Goal: Check status: Check status

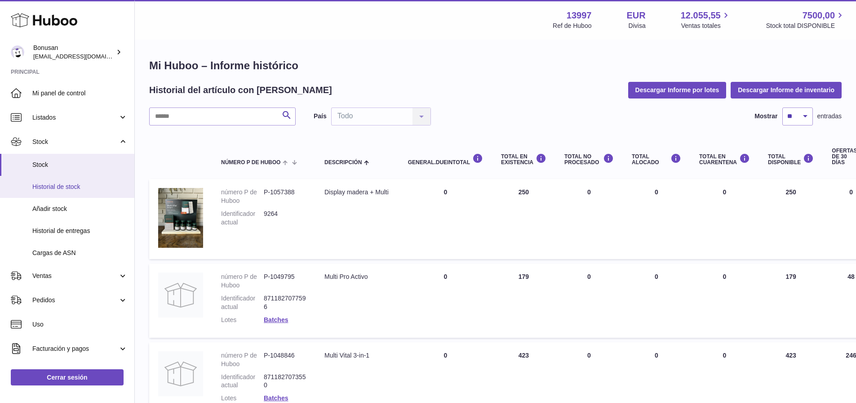
click at [55, 187] on span "Historial de stock" at bounding box center [79, 186] width 95 height 9
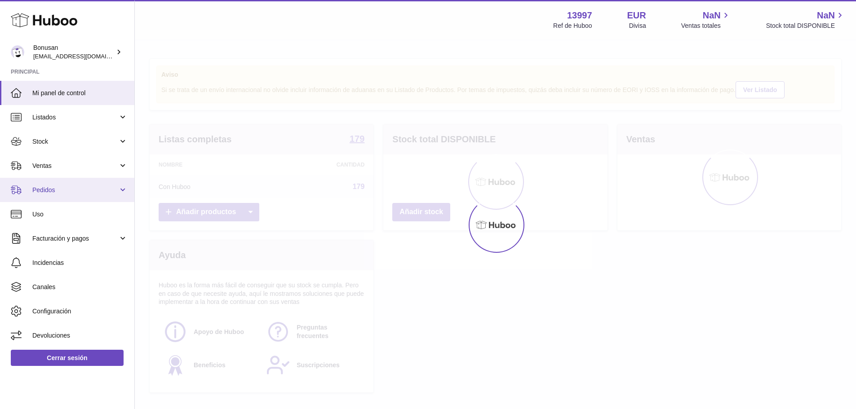
click at [66, 186] on span "Pedidos" at bounding box center [75, 190] width 86 height 9
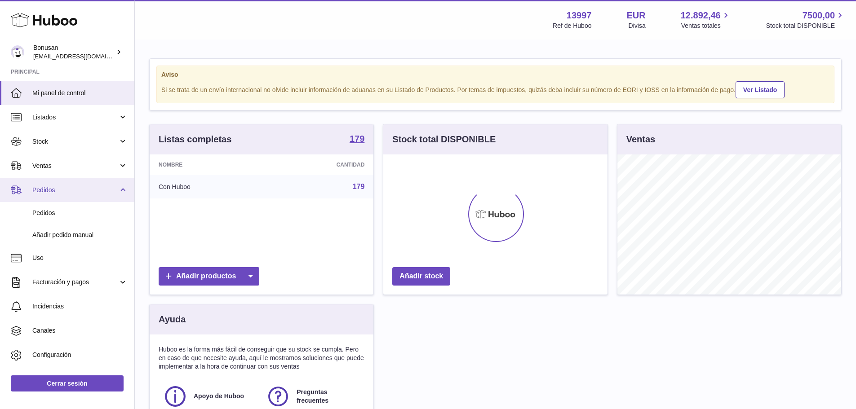
scroll to position [140, 224]
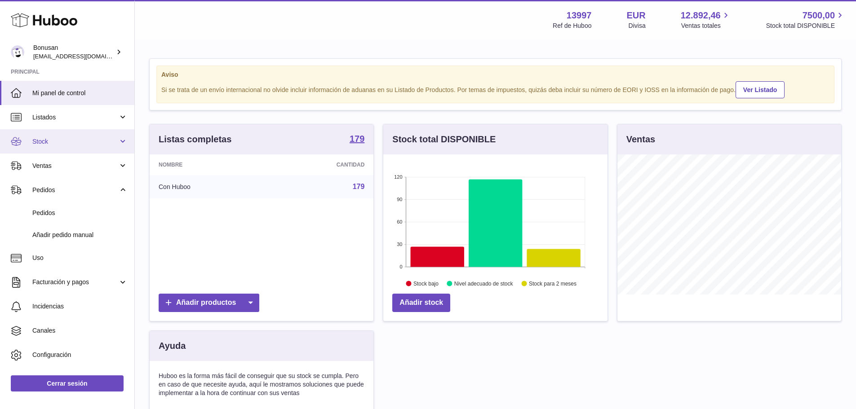
click at [39, 142] on span "Stock" at bounding box center [75, 141] width 86 height 9
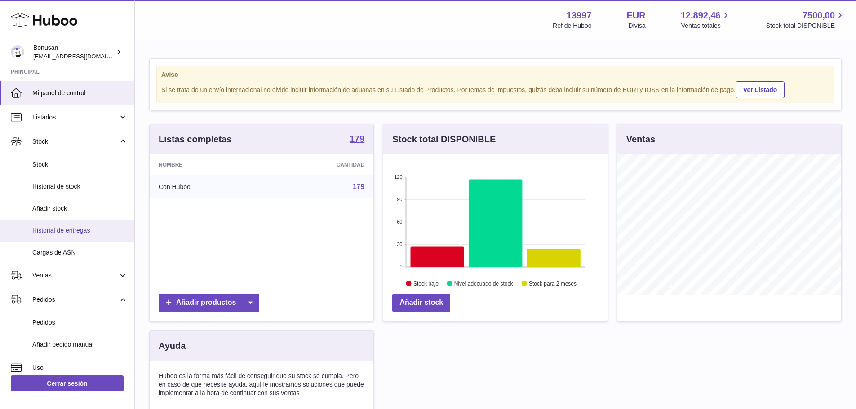
click at [77, 230] on span "Historial de entregas" at bounding box center [79, 230] width 95 height 9
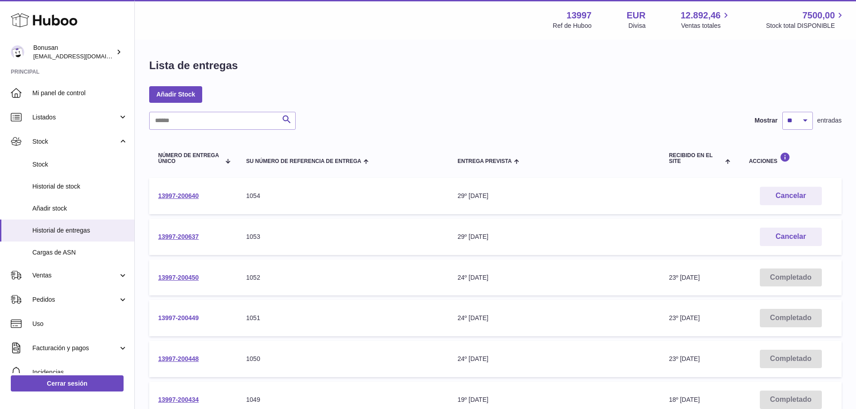
click at [181, 319] on link "13997-200449" at bounding box center [178, 317] width 40 height 7
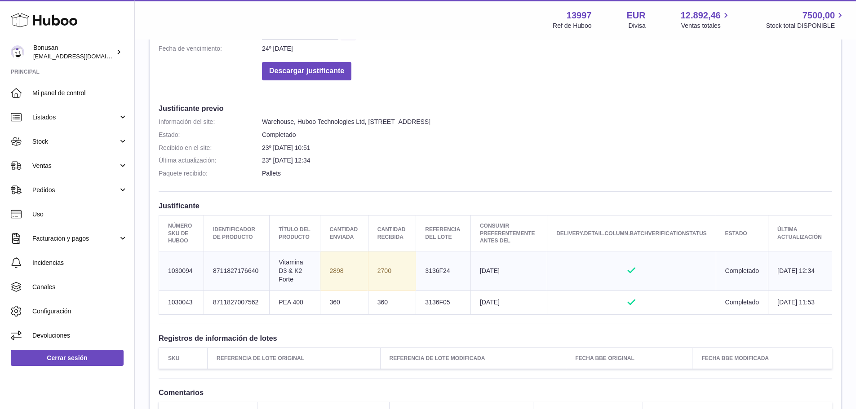
scroll to position [44, 0]
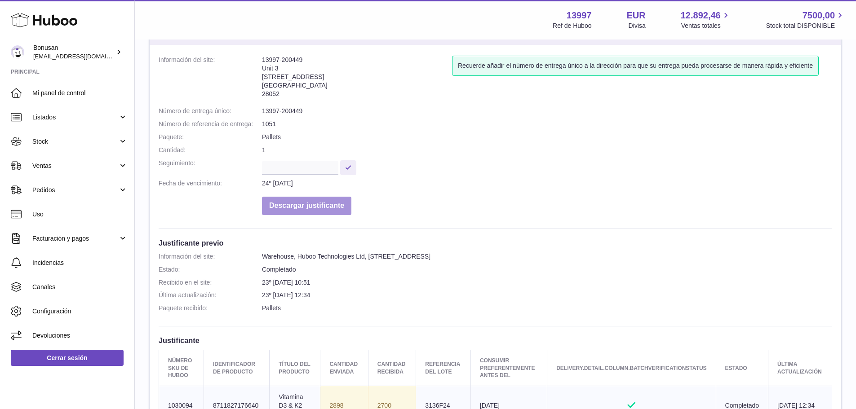
click at [321, 208] on button "Descargar justificante" at bounding box center [306, 206] width 89 height 18
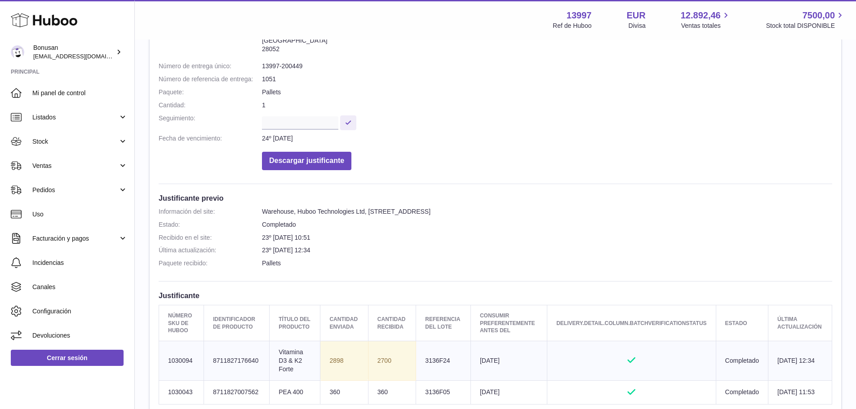
click at [171, 364] on td "Número SKU de Huboo 1030094" at bounding box center [181, 361] width 45 height 40
drag, startPoint x: 182, startPoint y: 358, endPoint x: 160, endPoint y: 359, distance: 22.0
click at [160, 359] on td "Número SKU de Huboo 1030094" at bounding box center [181, 361] width 45 height 40
copy td "1030094"
click at [121, 141] on link "Stock" at bounding box center [67, 141] width 134 height 24
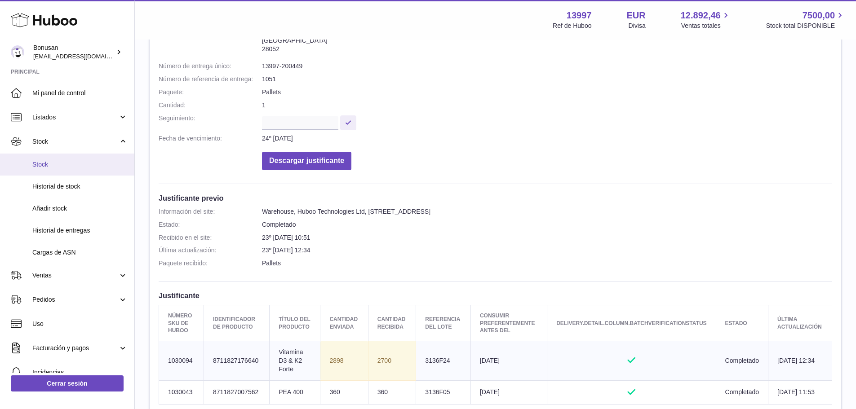
click at [52, 164] on span "Stock" at bounding box center [79, 164] width 95 height 9
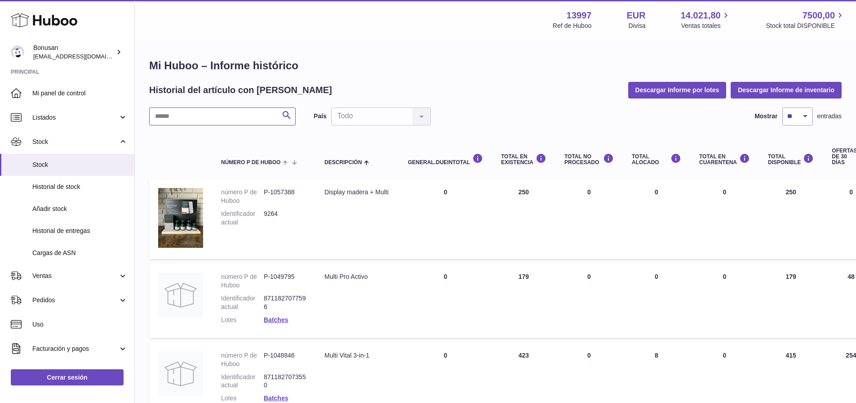
paste input "*******"
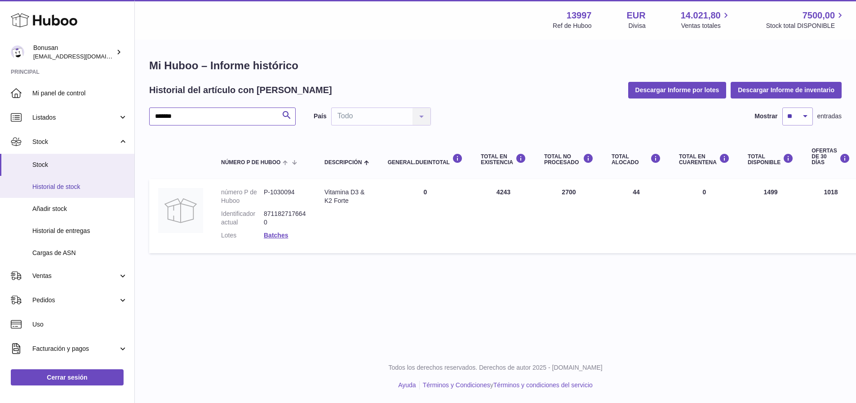
type input "*******"
click at [78, 188] on span "Historial de stock" at bounding box center [79, 186] width 95 height 9
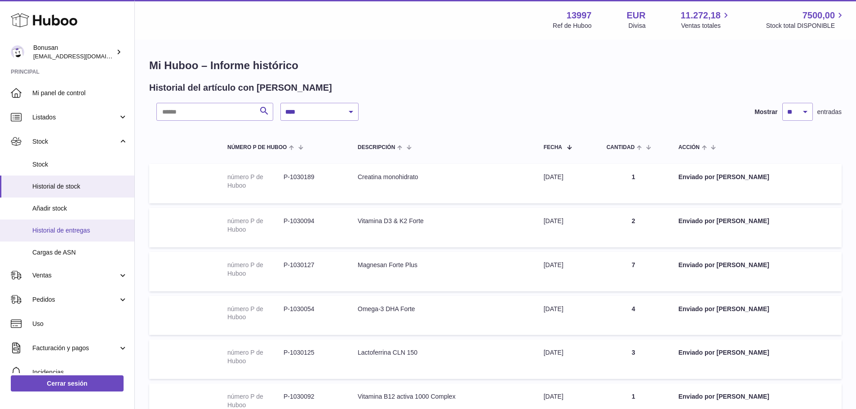
click at [83, 228] on span "Historial de entregas" at bounding box center [79, 230] width 95 height 9
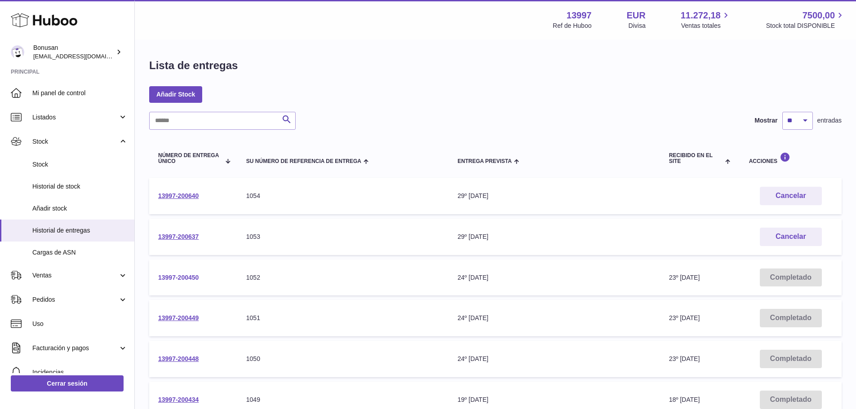
click at [181, 279] on link "13997-200450" at bounding box center [178, 277] width 40 height 7
click at [187, 320] on link "13997-200449" at bounding box center [178, 317] width 40 height 7
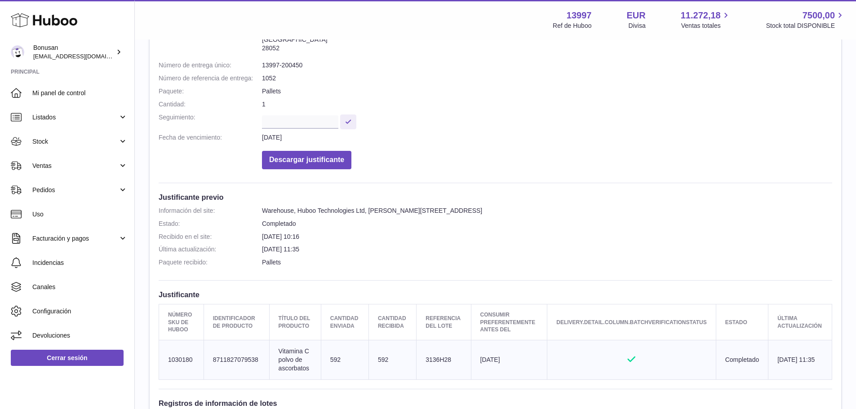
scroll to position [45, 0]
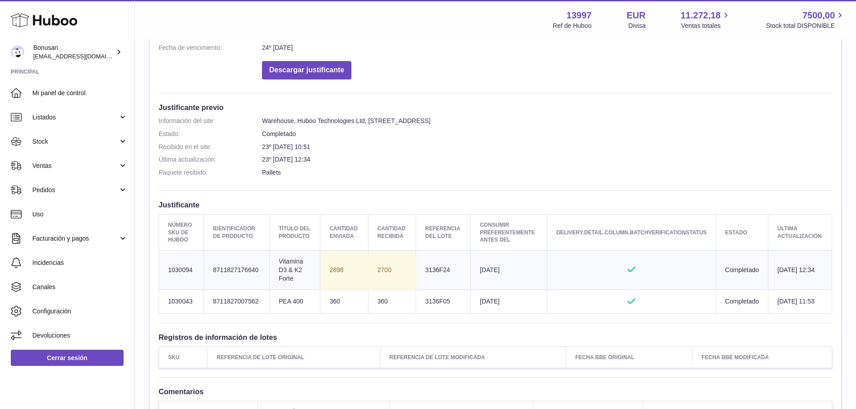
scroll to position [314, 0]
